Goal: Information Seeking & Learning: Learn about a topic

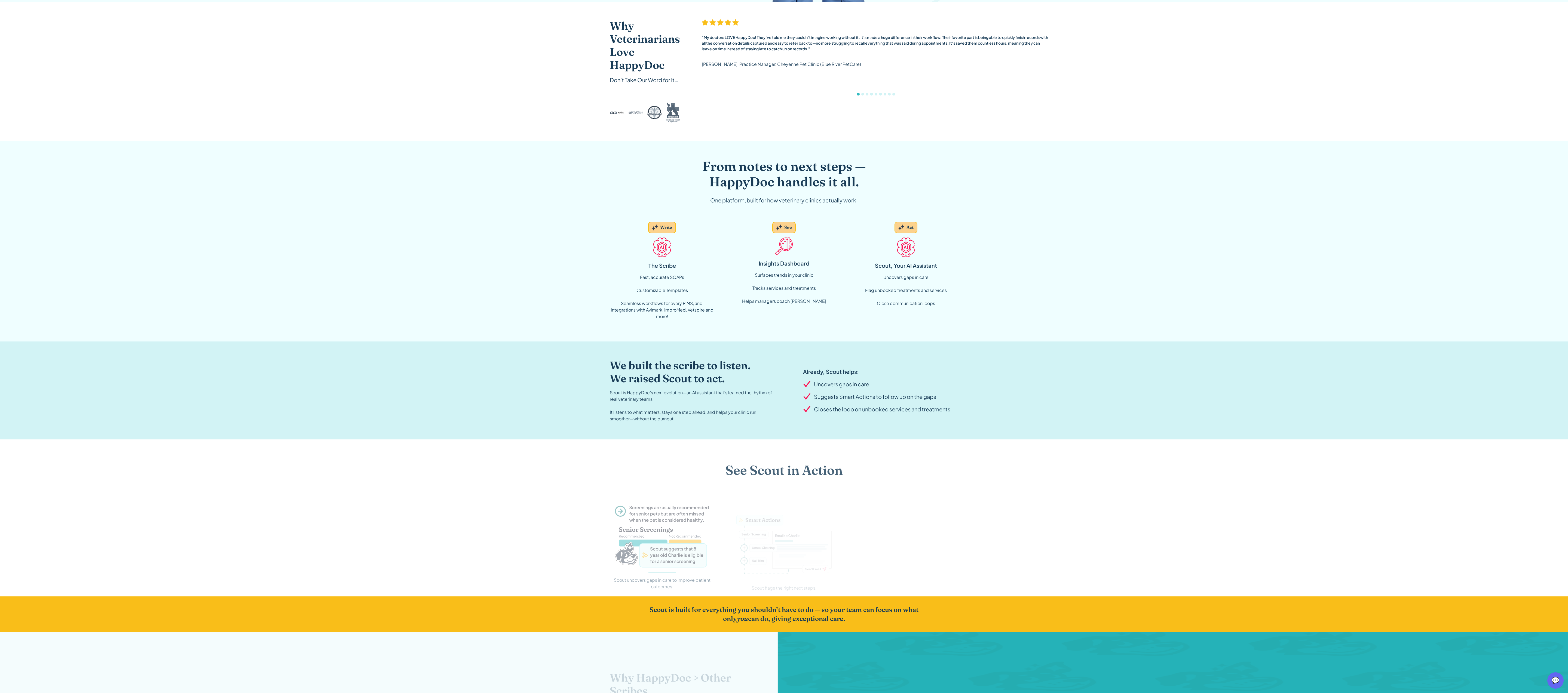
scroll to position [248, 0]
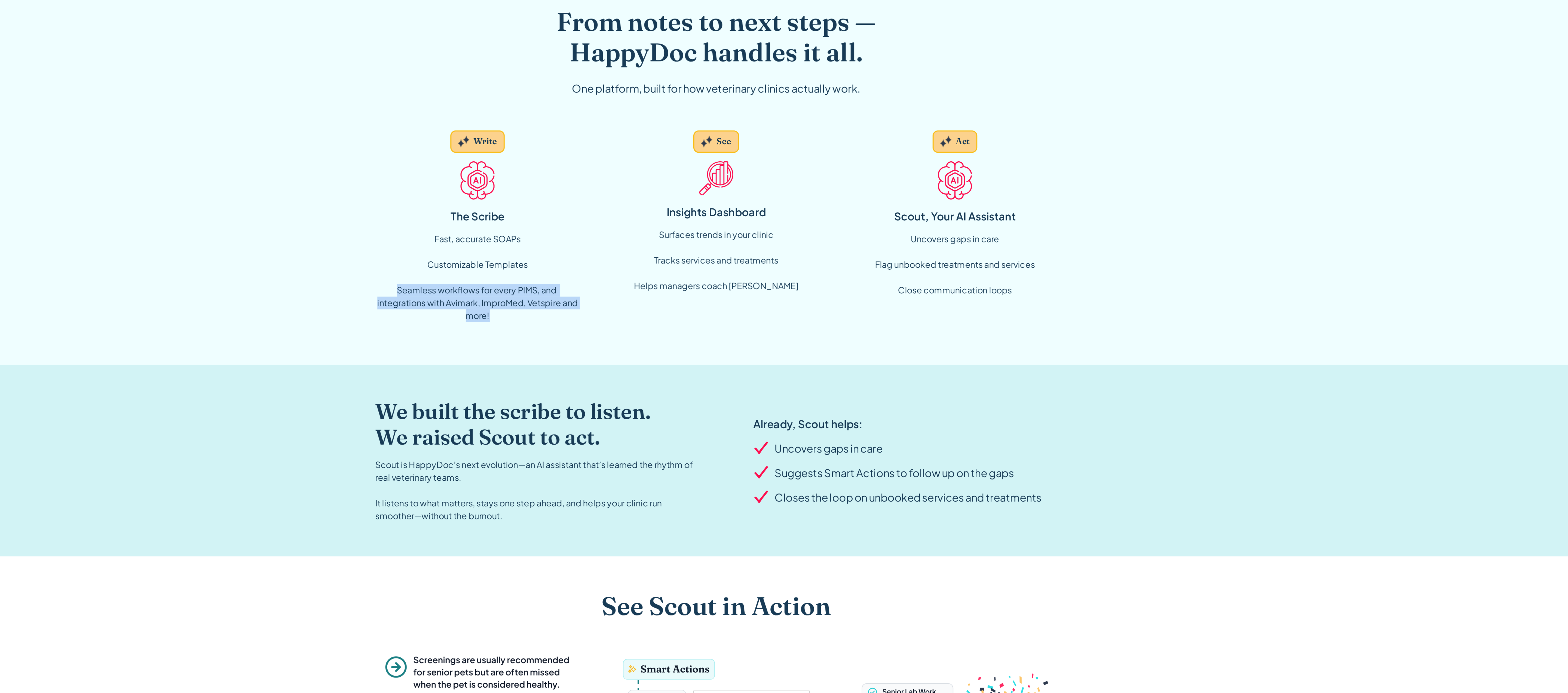
drag, startPoint x: 621, startPoint y: 302, endPoint x: 679, endPoint y: 315, distance: 59.4
click at [679, 315] on div "Fast, accurate SOAPs Customizable Templates ‍ Seamless workflows for every PIMS…" at bounding box center [662, 296] width 105 height 46
copy div "Seamless workflows for every PIMS, and integrations with Avimark, ImproMed, Vet…"
